Goal: Find specific page/section: Find specific page/section

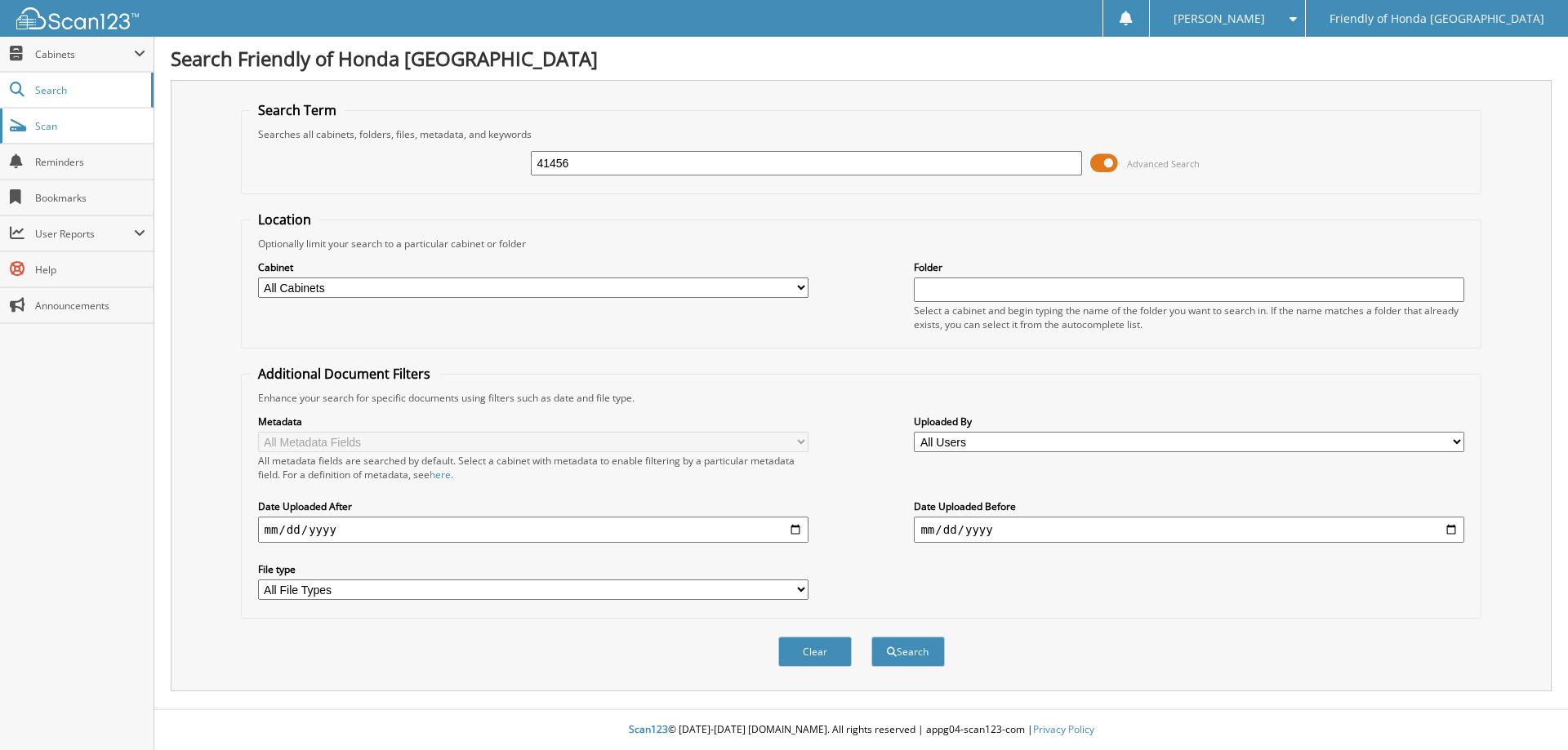
type input "41456"
click at [871, 637] on button "Search" at bounding box center [907, 652] width 73 height 30
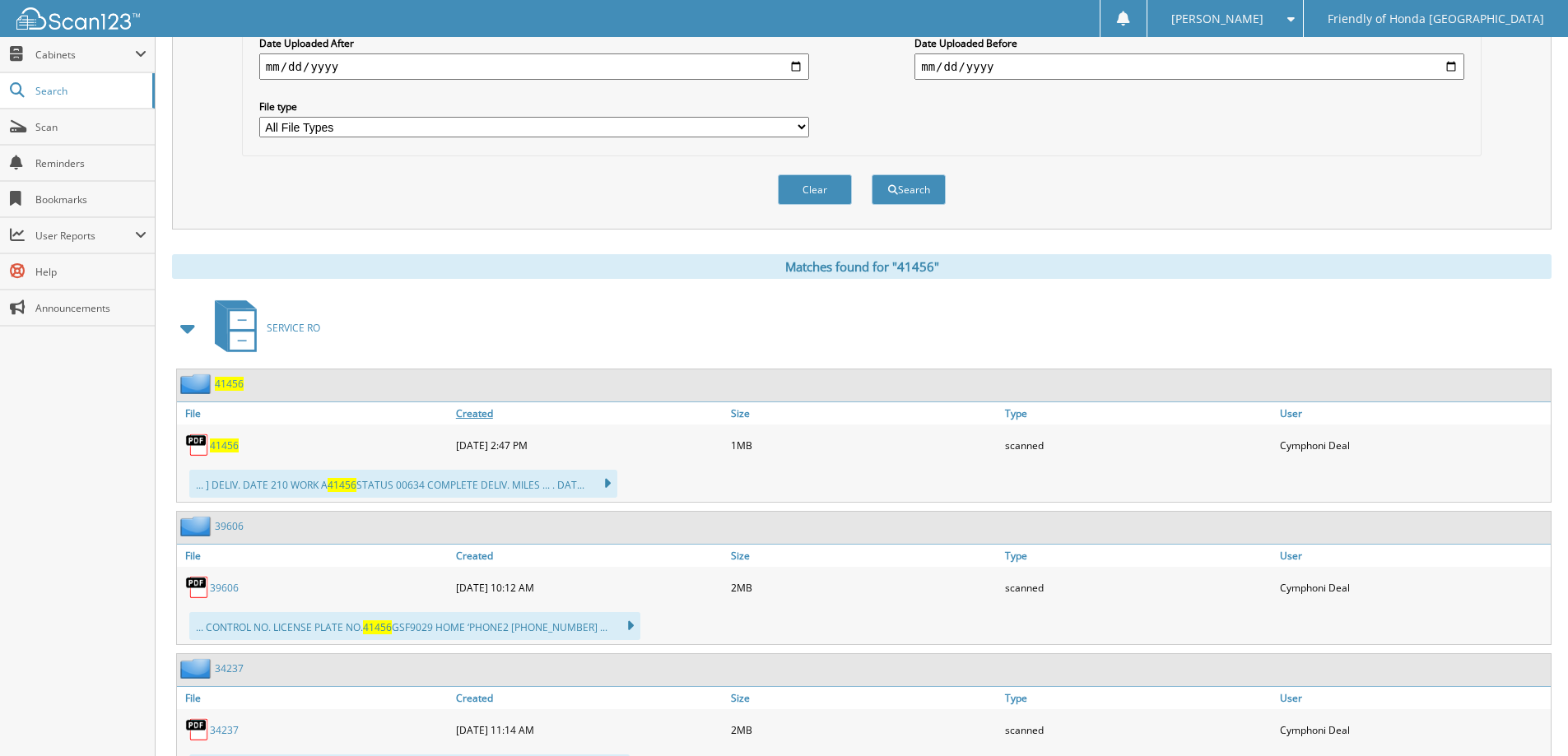
scroll to position [494, 0]
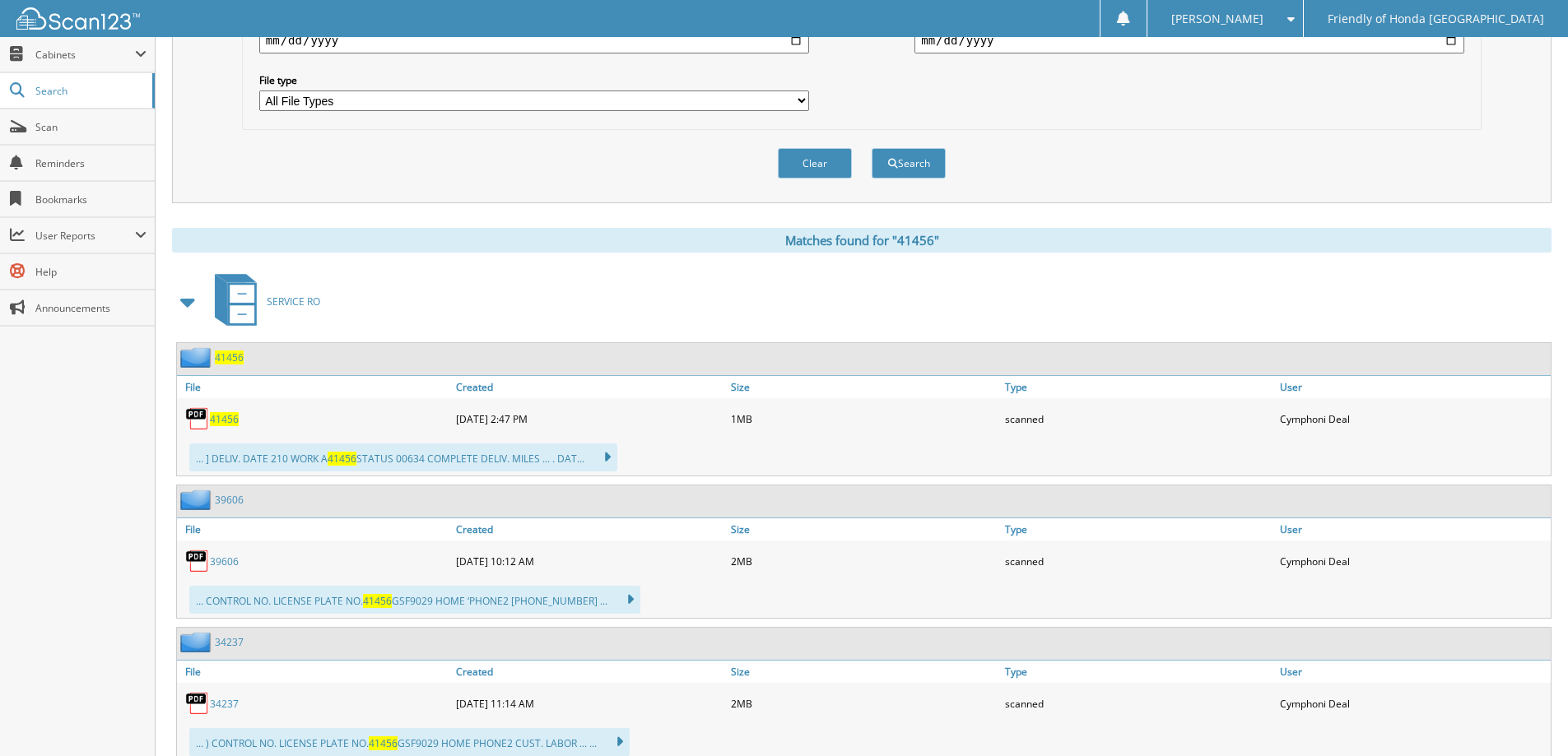
click at [229, 421] on span "41456" at bounding box center [224, 419] width 28 height 14
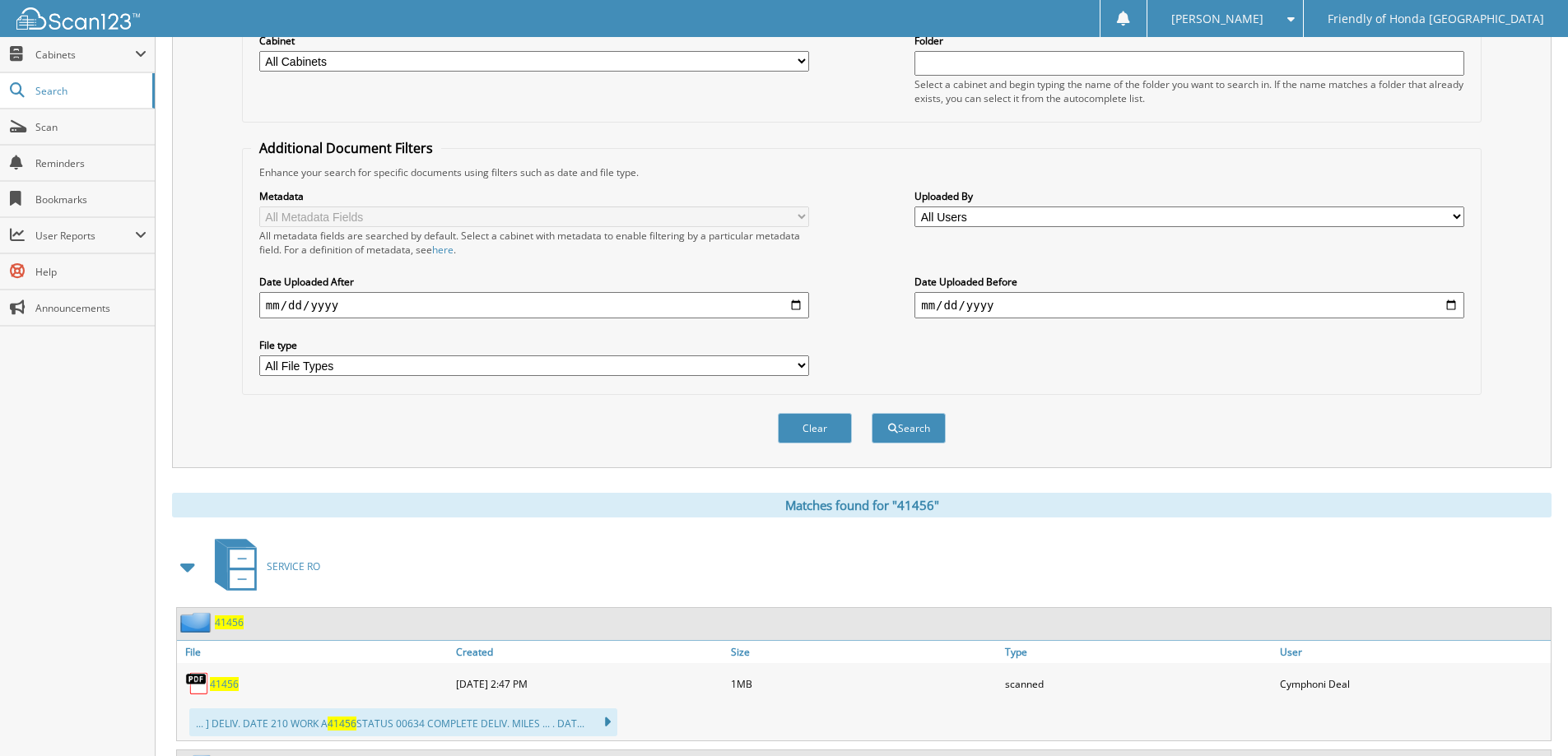
scroll to position [0, 0]
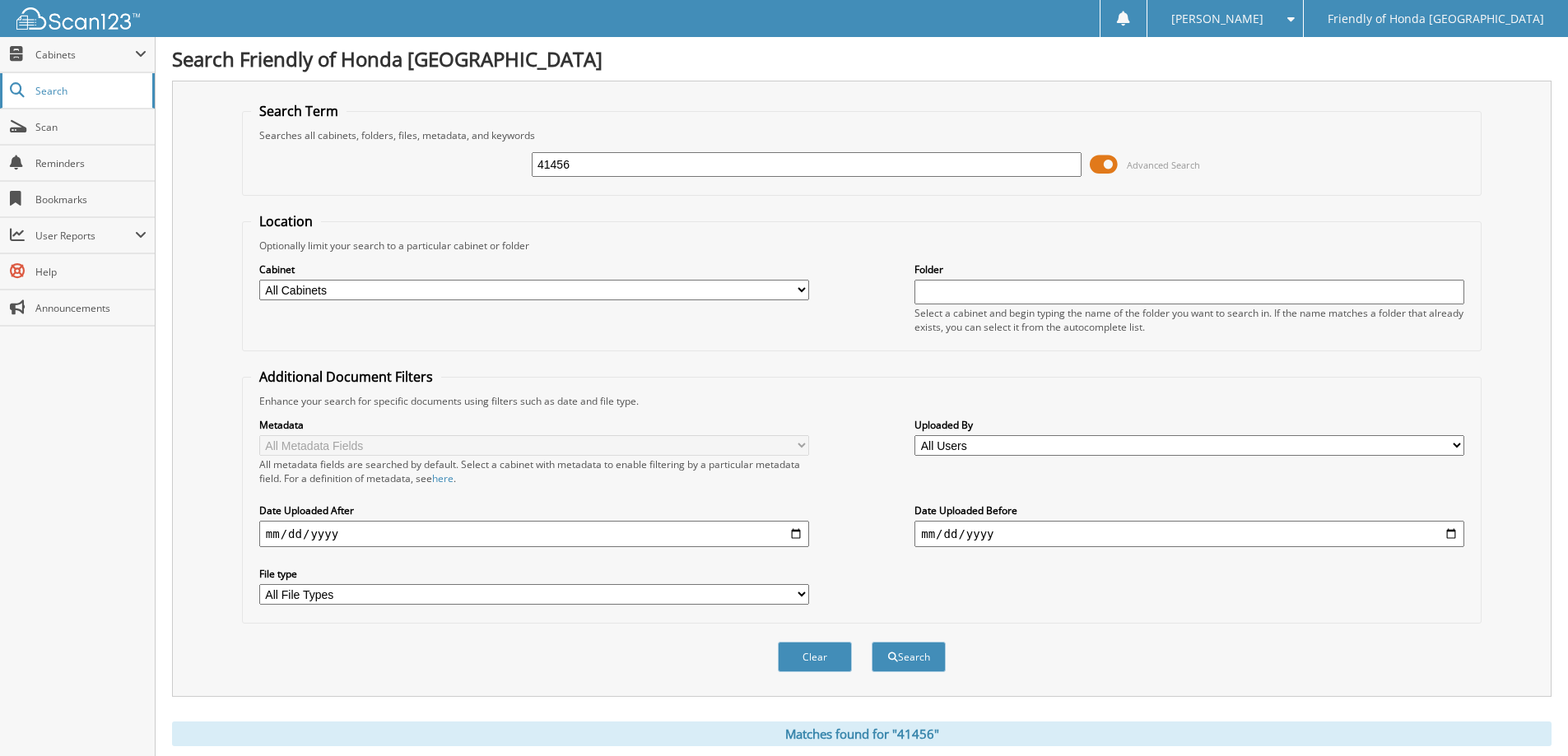
click at [62, 84] on span "Search" at bounding box center [90, 91] width 109 height 14
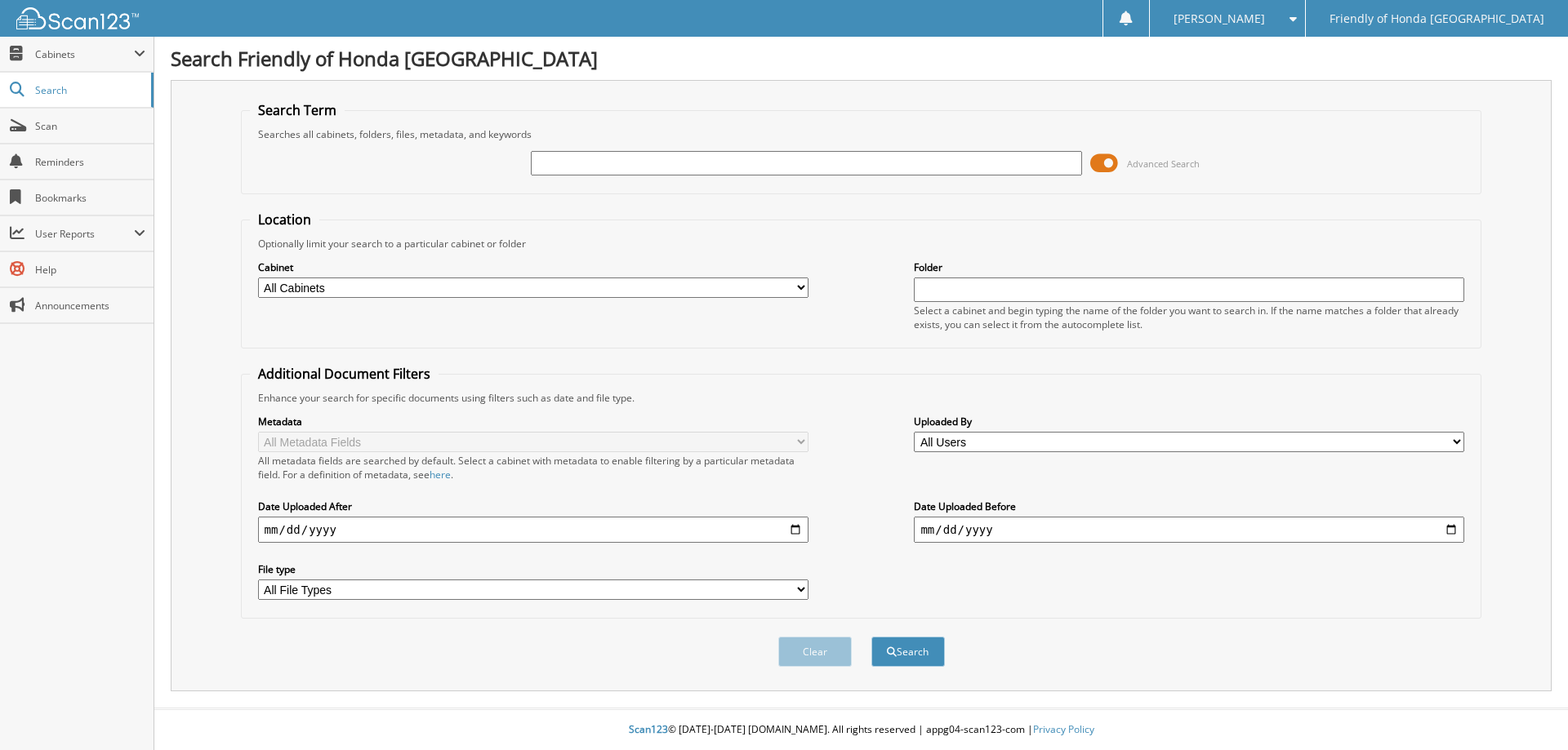
click at [359, 160] on html "Mark R. Settings Logout Friendly of Honda Fayetteville Close Cabinets My Company" at bounding box center [784, 375] width 1568 height 750
type input "bryce button"
click at [871, 637] on button "Search" at bounding box center [907, 652] width 73 height 30
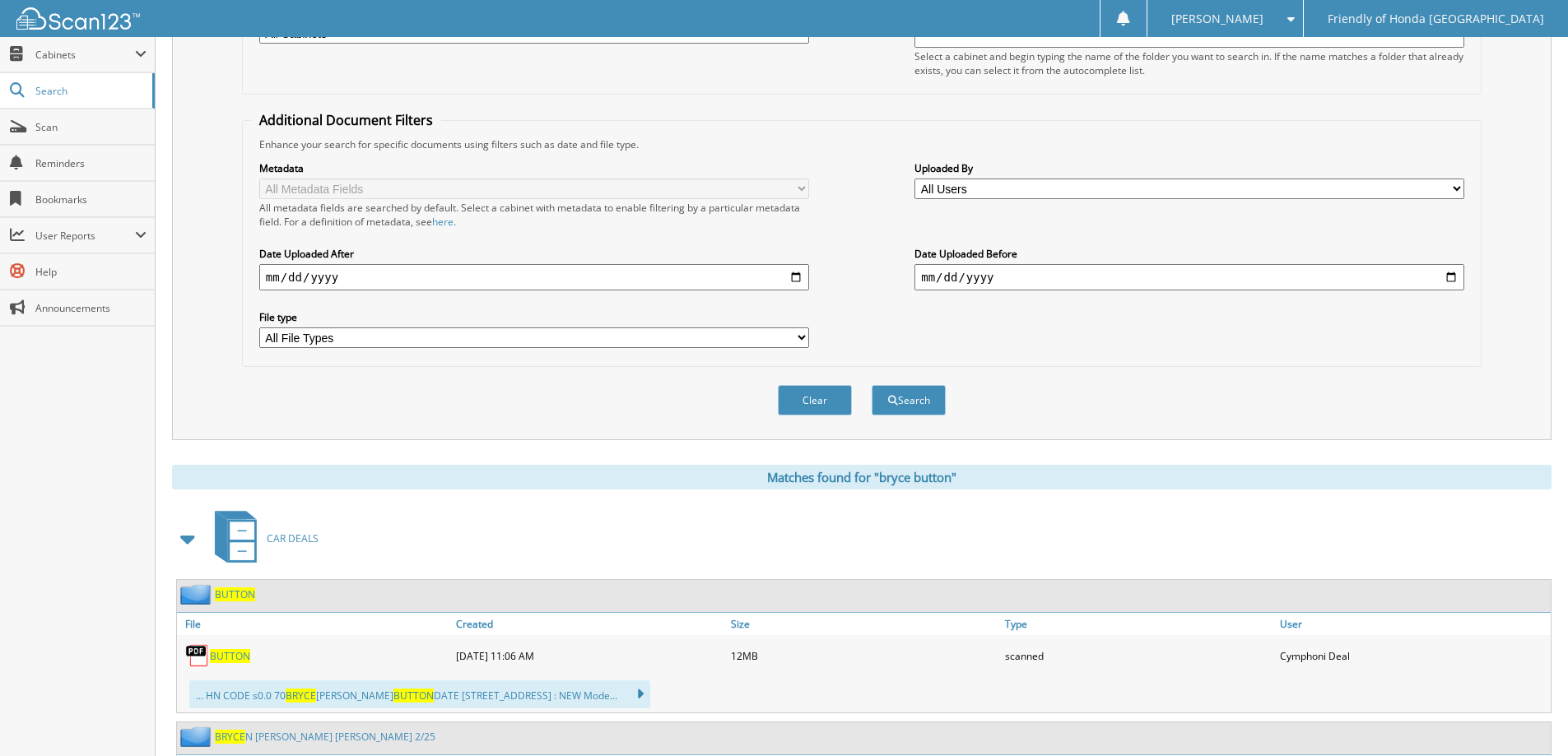
scroll to position [494, 0]
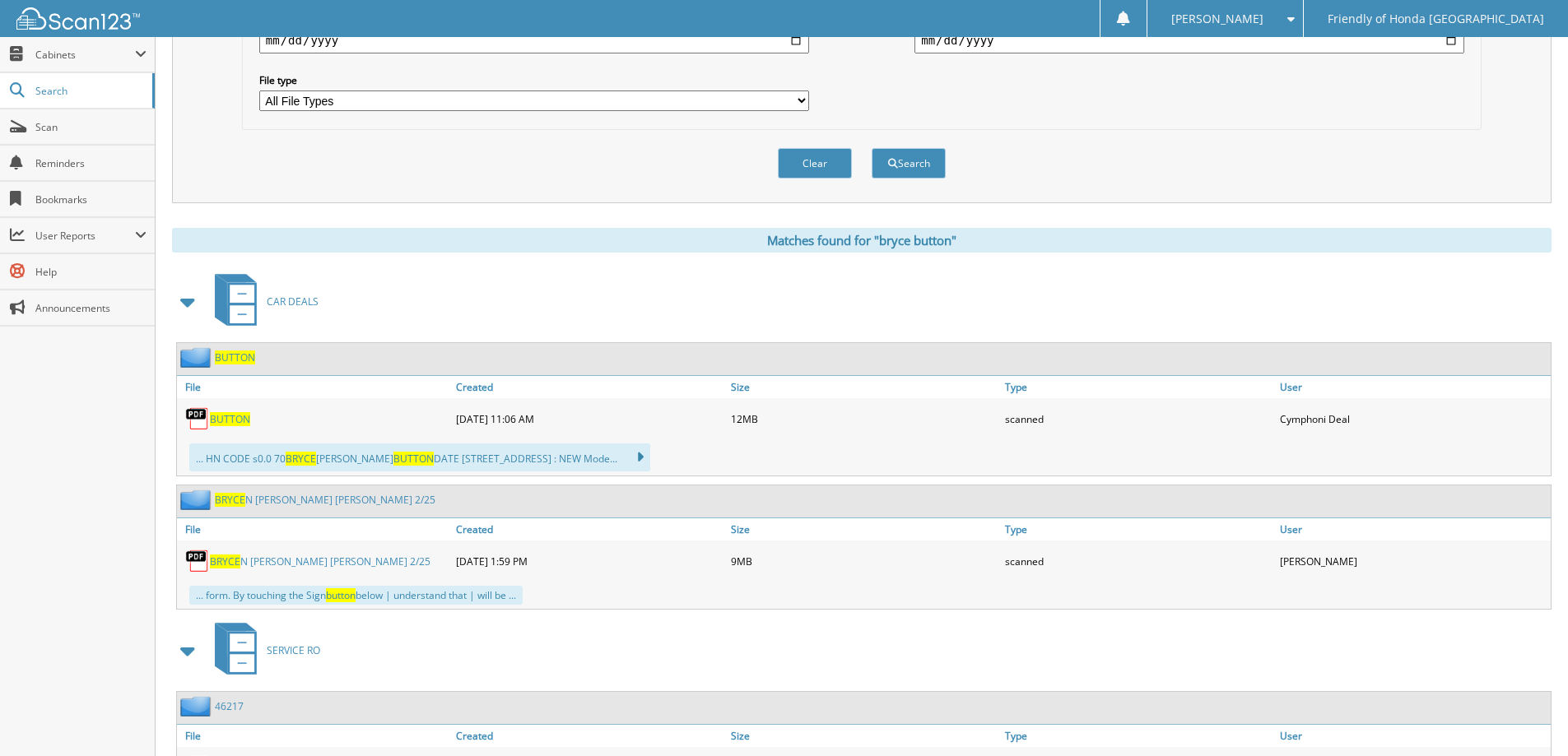
click at [233, 422] on span "BUTTON" at bounding box center [230, 419] width 40 height 14
